Goal: Transaction & Acquisition: Purchase product/service

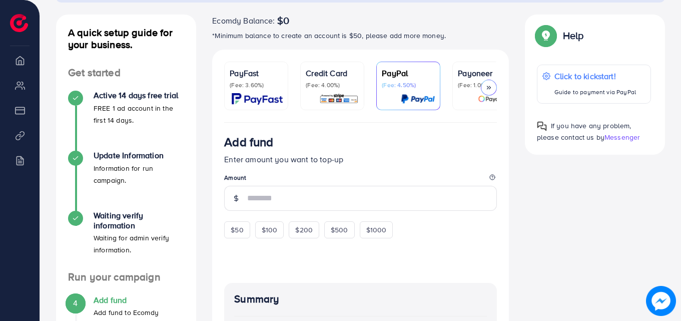
scroll to position [105, 0]
click at [265, 97] on img at bounding box center [257, 100] width 51 height 12
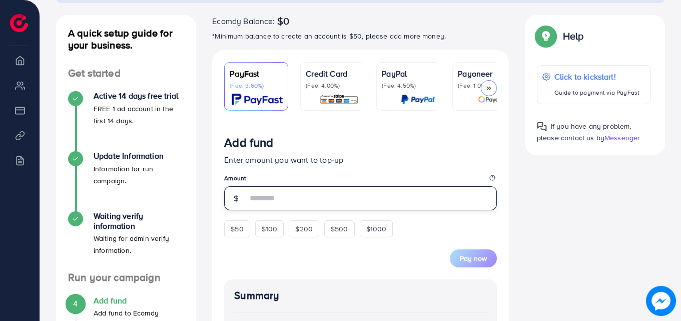
click at [287, 195] on input "number" at bounding box center [372, 198] width 250 height 24
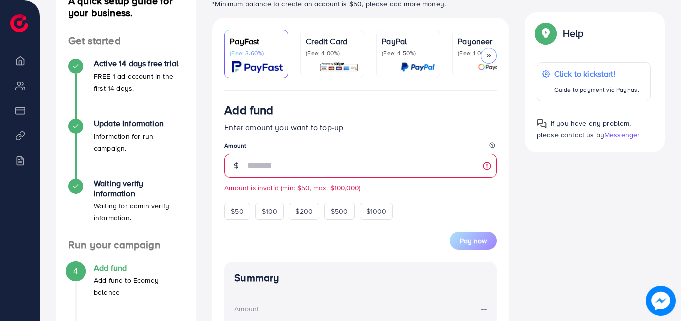
scroll to position [155, 0]
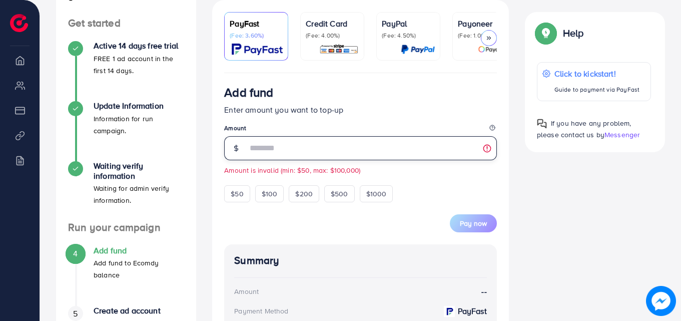
drag, startPoint x: 264, startPoint y: 154, endPoint x: 229, endPoint y: 142, distance: 36.7
click at [229, 142] on div "**" at bounding box center [360, 148] width 273 height 24
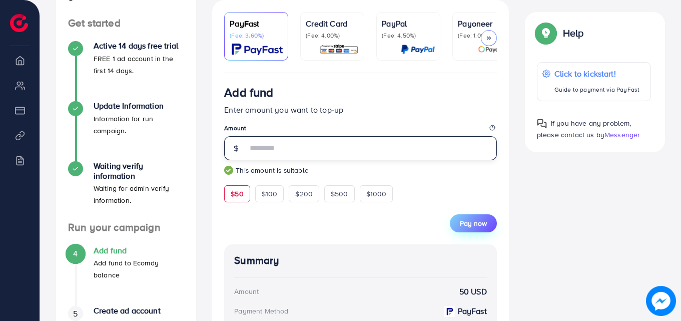
type input "**"
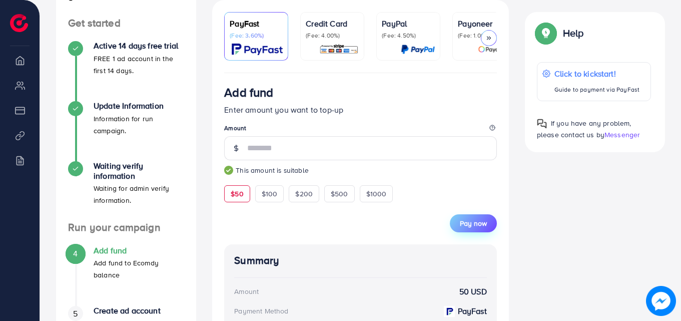
click at [466, 225] on span "Pay now" at bounding box center [473, 223] width 27 height 10
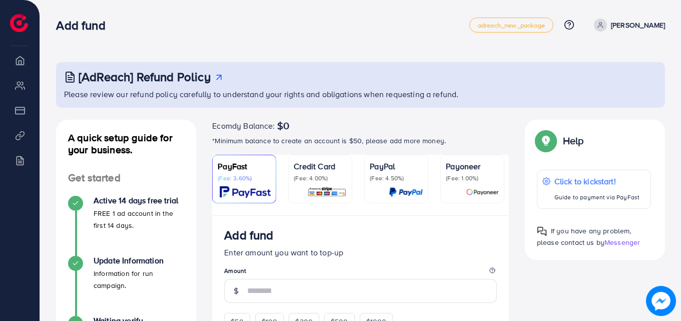
click at [474, 174] on p "(Fee: 1.00%)" at bounding box center [472, 178] width 53 height 8
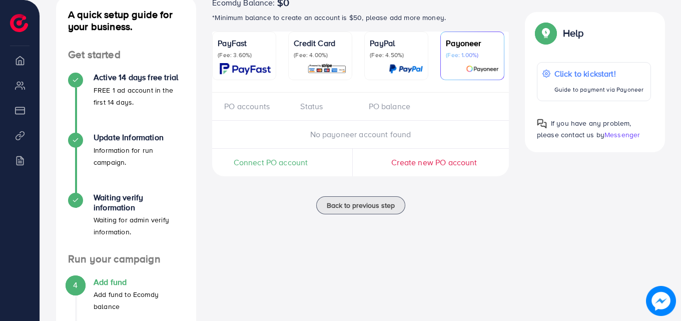
scroll to position [78, 0]
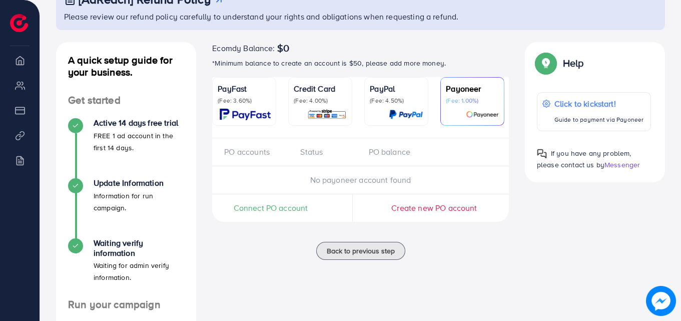
click at [352, 181] on span "No payoneer account found" at bounding box center [360, 179] width 101 height 11
click at [353, 182] on span "No payoneer account found" at bounding box center [360, 179] width 101 height 11
click at [242, 154] on div "PO accounts" at bounding box center [258, 152] width 68 height 12
click at [281, 278] on div "Ecomdy Balance: $0 *Minimum balance to create an account is $50, please add mor…" at bounding box center [360, 248] width 313 height 413
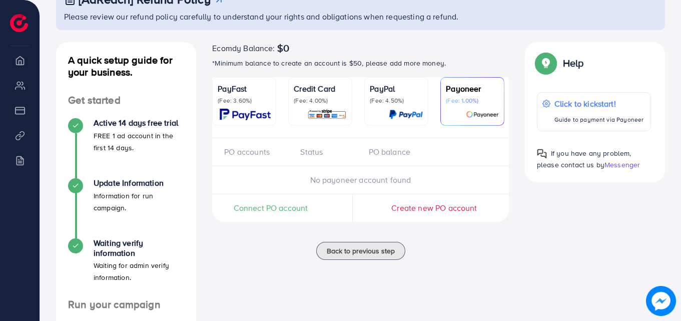
drag, startPoint x: 500, startPoint y: 246, endPoint x: 496, endPoint y: 252, distance: 7.0
click at [500, 247] on div "Back to previous step" at bounding box center [360, 251] width 297 height 18
click at [226, 109] on img at bounding box center [245, 115] width 51 height 12
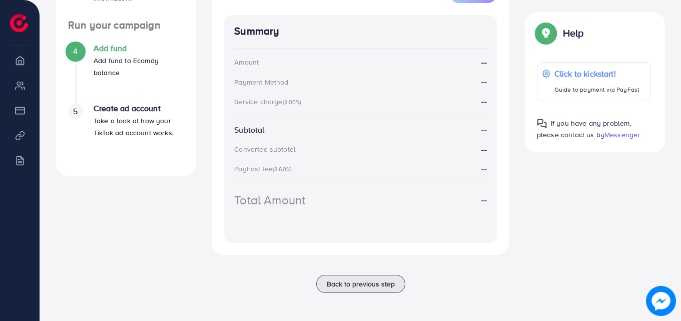
scroll to position [359, 0]
